Goal: Transaction & Acquisition: Purchase product/service

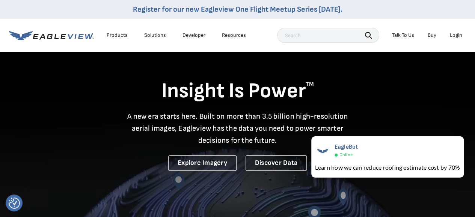
click at [433, 34] on link "Buy" at bounding box center [431, 35] width 9 height 7
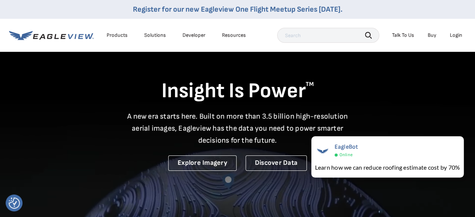
click at [447, 33] on li "Login" at bounding box center [456, 35] width 20 height 11
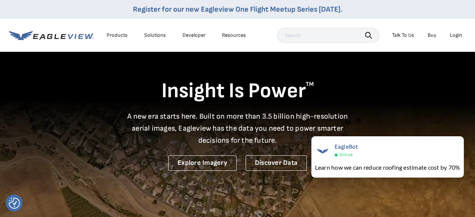
click at [455, 36] on div "Login" at bounding box center [455, 35] width 12 height 7
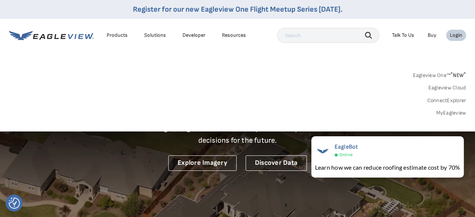
click at [458, 36] on div "Login" at bounding box center [455, 35] width 12 height 7
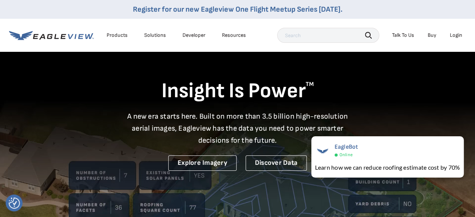
click at [458, 36] on div "Login" at bounding box center [455, 35] width 12 height 7
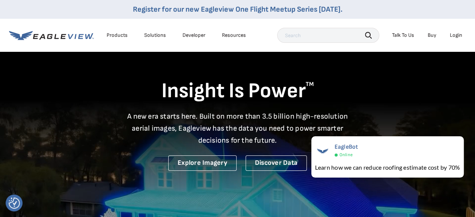
click at [457, 36] on div "Login" at bounding box center [455, 35] width 12 height 7
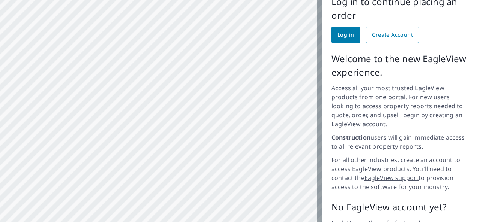
scroll to position [61, 0]
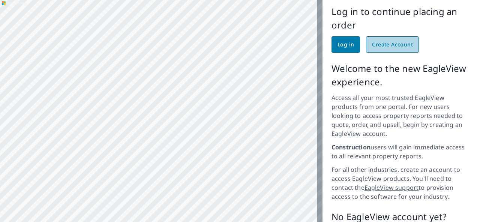
click at [386, 40] on span "Create Account" at bounding box center [392, 44] width 41 height 9
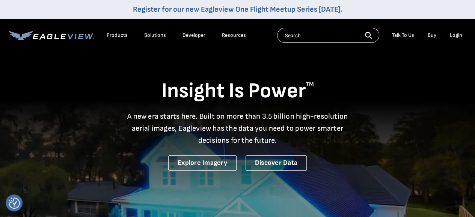
click at [430, 38] on link "Buy" at bounding box center [431, 35] width 9 height 7
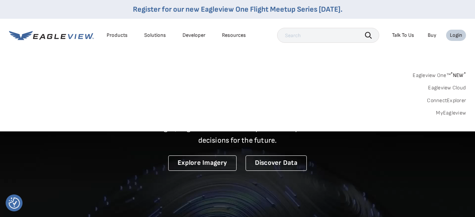
drag, startPoint x: 0, startPoint y: 0, endPoint x: 431, endPoint y: 35, distance: 432.8
click at [431, 35] on link "Buy" at bounding box center [431, 35] width 9 height 7
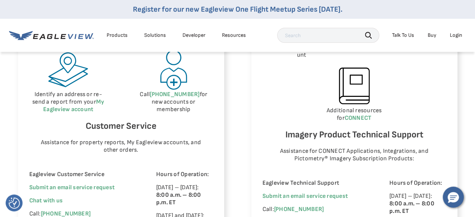
scroll to position [445, 3]
